Goal: Task Accomplishment & Management: Manage account settings

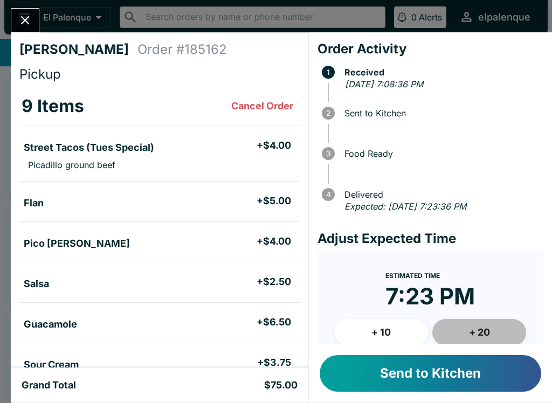
click at [500, 331] on button "+ 20" at bounding box center [480, 332] width 94 height 27
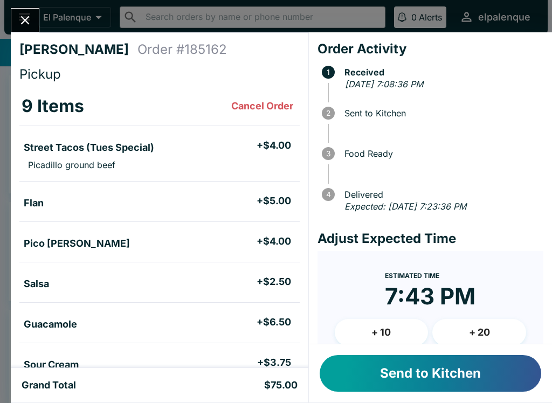
scroll to position [-1, 0]
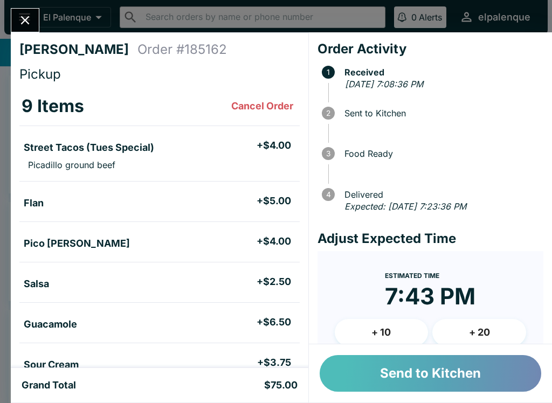
click at [373, 375] on button "Send to Kitchen" at bounding box center [431, 373] width 222 height 37
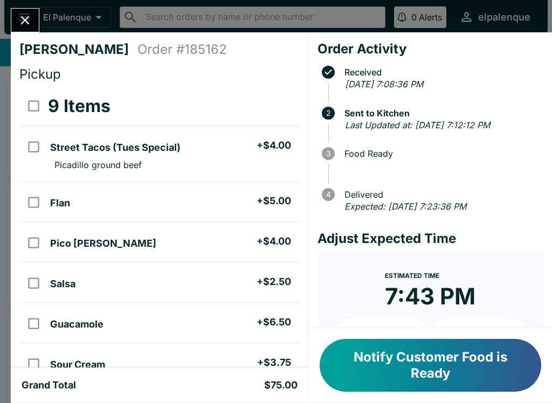
scroll to position [0, 0]
click at [14, 12] on button "Close" at bounding box center [25, 20] width 28 height 23
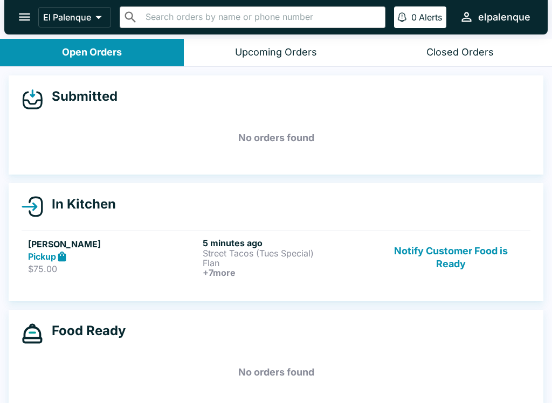
click at [143, 276] on div "[PERSON_NAME] Pickup $75.00" at bounding box center [113, 258] width 170 height 40
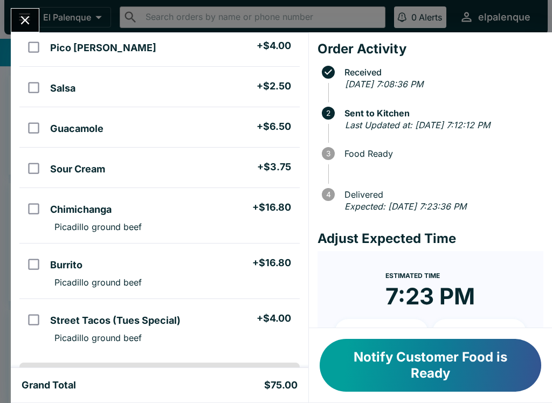
scroll to position [196, 0]
click at [429, 371] on button "Notify Customer Food is Ready" at bounding box center [431, 365] width 222 height 53
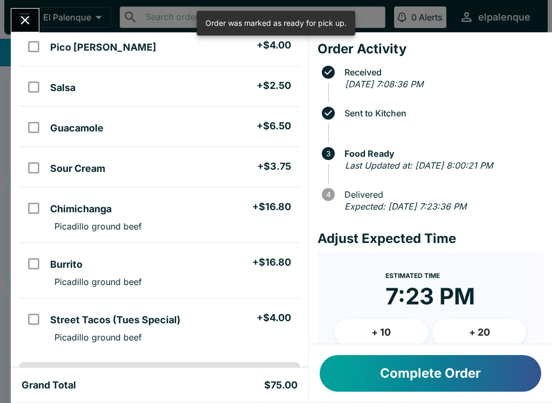
click at [428, 369] on button "Complete Order" at bounding box center [431, 373] width 222 height 37
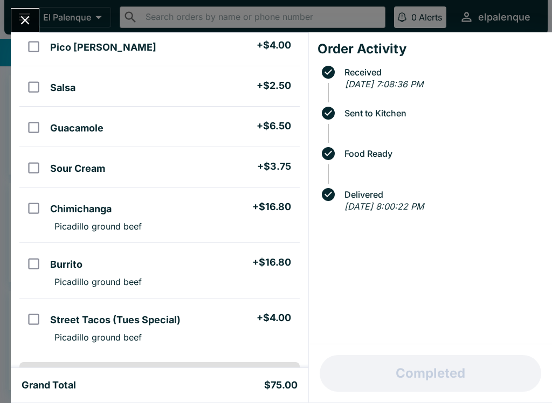
click at [15, 15] on button "Close" at bounding box center [25, 20] width 28 height 23
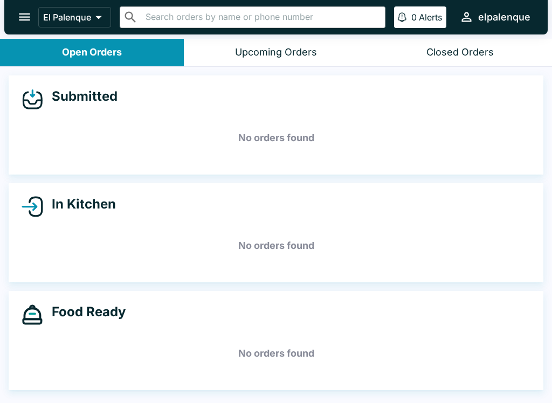
click at [13, 17] on button "open drawer" at bounding box center [25, 17] width 28 height 28
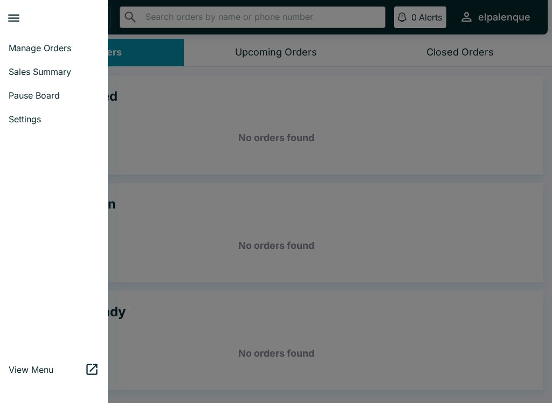
click at [291, 254] on div at bounding box center [276, 201] width 552 height 403
